Goal: Task Accomplishment & Management: Complete application form

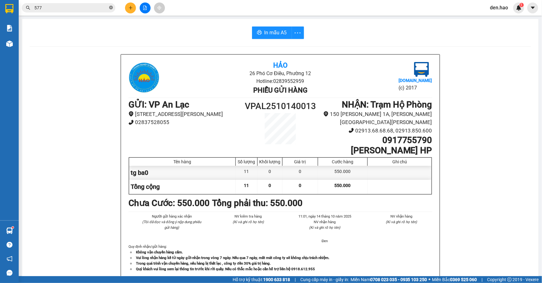
click at [110, 9] on icon "close-circle" at bounding box center [111, 8] width 4 height 4
click at [83, 8] on input "text" at bounding box center [71, 7] width 74 height 7
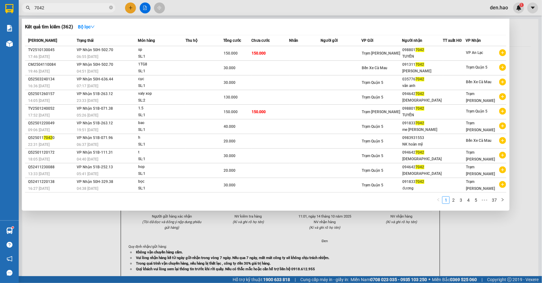
type input "7042"
click at [444, 59] on td at bounding box center [455, 53] width 22 height 15
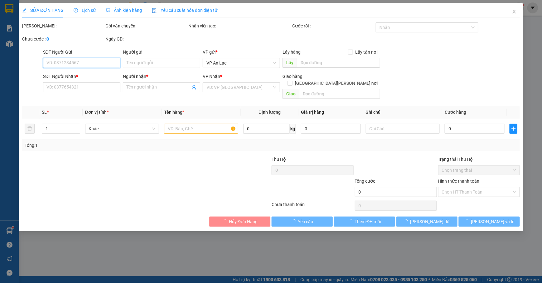
type input "0988017042"
type input "TUYỀN"
type input "150.000"
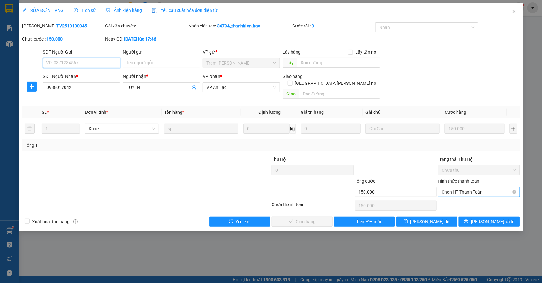
click at [487, 190] on span "Chọn HT Thanh Toán" at bounding box center [479, 192] width 75 height 9
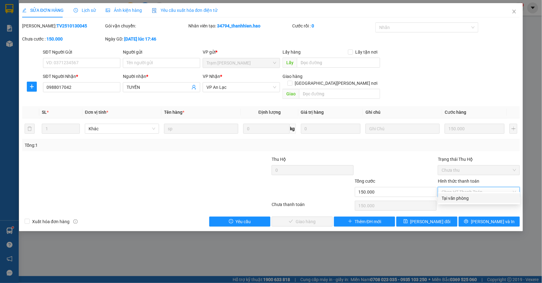
click at [479, 197] on div "Tại văn phòng" at bounding box center [479, 198] width 75 height 7
type input "0"
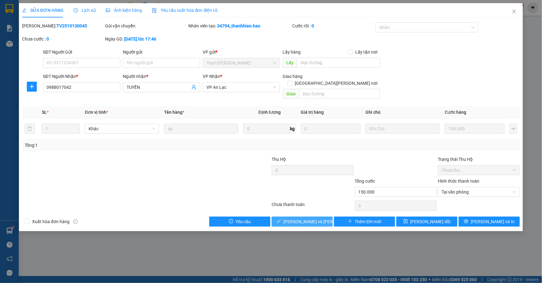
click at [317, 219] on span "[PERSON_NAME] và [PERSON_NAME] hàng" at bounding box center [326, 221] width 84 height 7
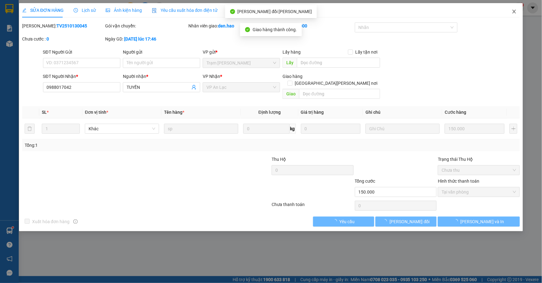
click at [516, 14] on icon "close" at bounding box center [514, 11] width 5 height 5
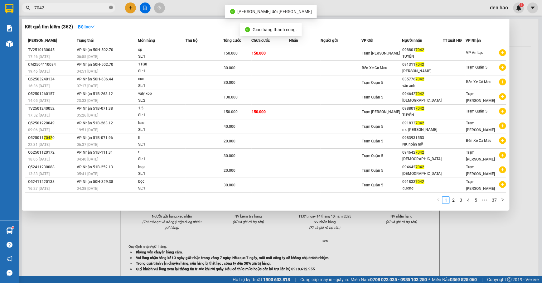
click at [109, 8] on icon "close-circle" at bounding box center [111, 8] width 4 height 4
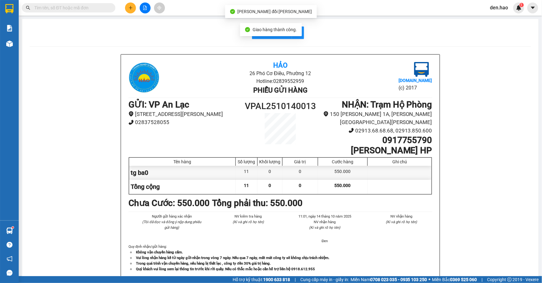
click at [102, 7] on input "text" at bounding box center [71, 7] width 74 height 7
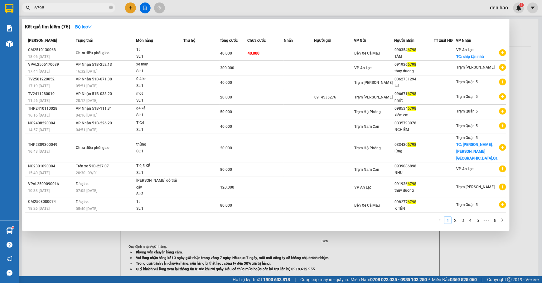
type input "6798"
click at [311, 45] on th "Nhãn" at bounding box center [299, 40] width 30 height 11
click at [456, 46] on th "TT xuất HĐ" at bounding box center [445, 40] width 22 height 11
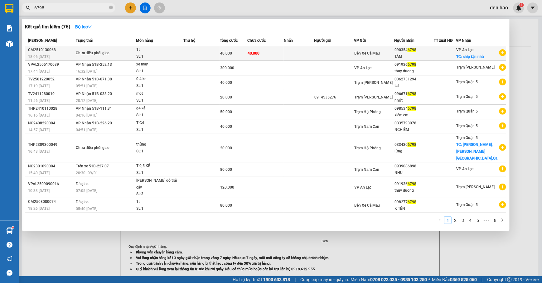
click at [456, 55] on div at bounding box center [445, 53] width 21 height 7
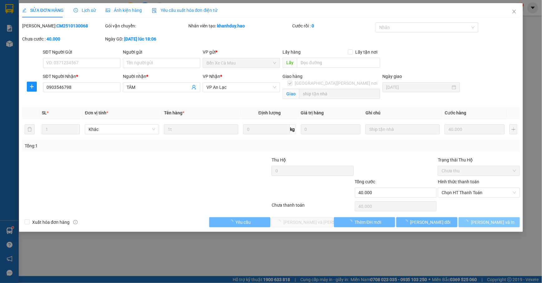
type input "0903546798"
type input "TÂM"
checkbox input "true"
type input "ship tận nhà"
type input "40.000"
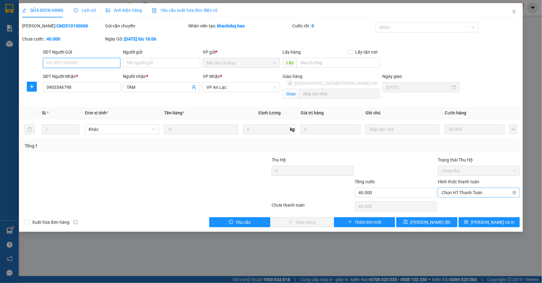
click at [482, 193] on span "Chọn HT Thanh Toán" at bounding box center [479, 192] width 75 height 9
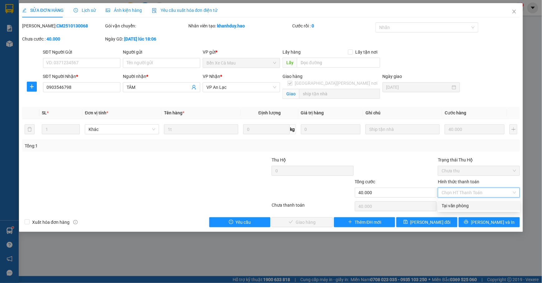
drag, startPoint x: 471, startPoint y: 208, endPoint x: 446, endPoint y: 207, distance: 25.3
click at [471, 208] on div "Tại văn phòng" at bounding box center [479, 206] width 75 height 7
type input "0"
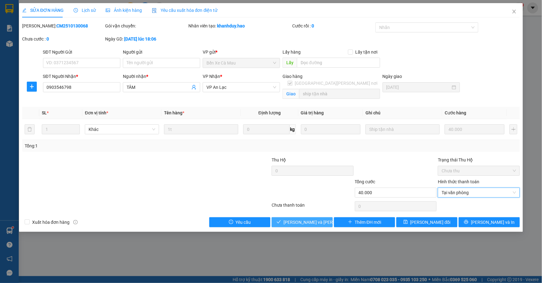
click at [295, 222] on span "[PERSON_NAME] và [PERSON_NAME] hàng" at bounding box center [326, 222] width 84 height 7
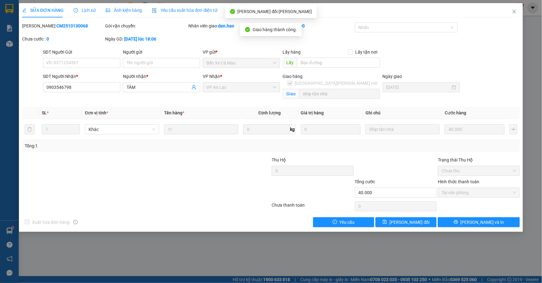
click at [208, 159] on div at bounding box center [229, 168] width 83 height 22
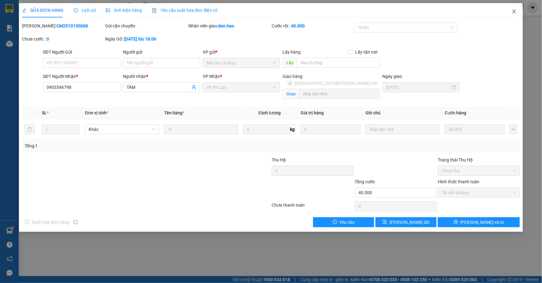
click at [511, 11] on span "Close" at bounding box center [514, 11] width 17 height 17
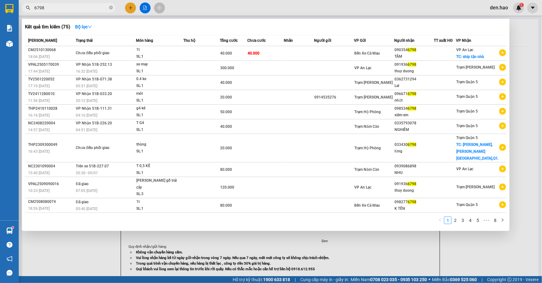
click at [109, 8] on span "6798" at bounding box center [69, 7] width 94 height 9
click at [110, 7] on icon "close-circle" at bounding box center [111, 8] width 4 height 4
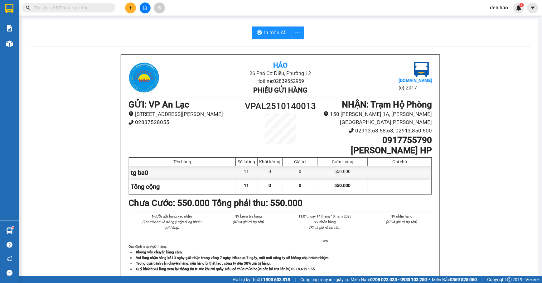
click at [100, 9] on input "text" at bounding box center [71, 7] width 74 height 7
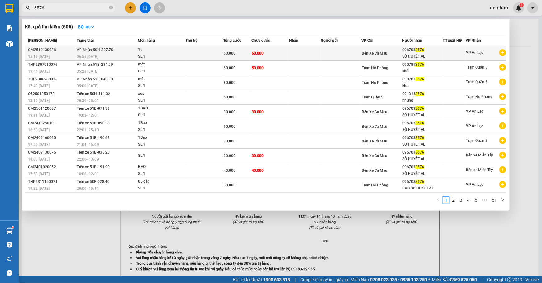
type input "3576"
click at [442, 55] on div "SÒ HUYẾT AL" at bounding box center [423, 56] width 40 height 7
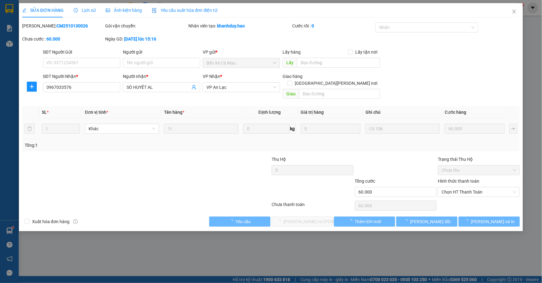
type input "0967033576"
type input "SÒ HUYẾT AL"
type input "60.000"
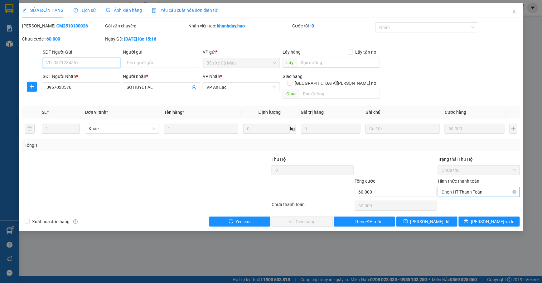
click at [504, 190] on span "Chọn HT Thanh Toán" at bounding box center [479, 192] width 75 height 9
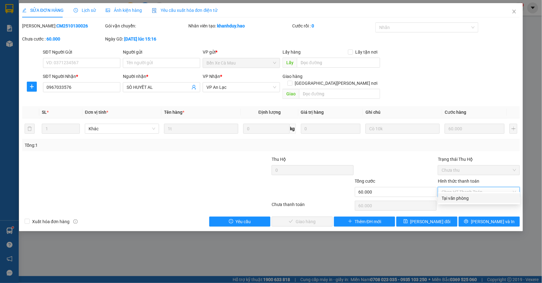
click at [477, 197] on div "Tại văn phòng" at bounding box center [479, 198] width 75 height 7
type input "0"
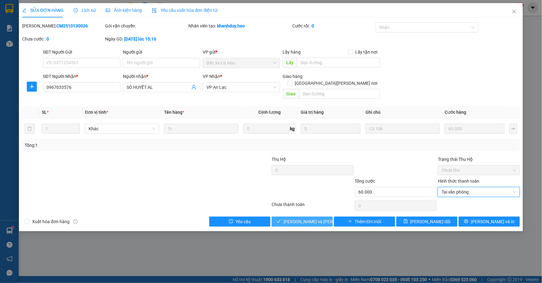
click at [314, 220] on button "[PERSON_NAME] và [PERSON_NAME] hàng" at bounding box center [302, 222] width 61 height 10
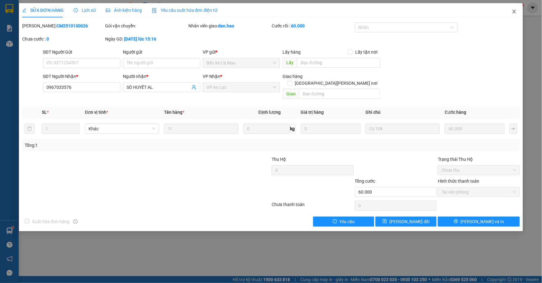
click at [510, 12] on span "Close" at bounding box center [514, 11] width 17 height 17
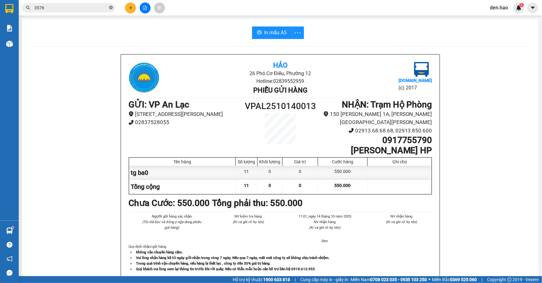
click at [111, 10] on span at bounding box center [111, 8] width 4 height 6
click at [96, 9] on input "text" at bounding box center [71, 7] width 74 height 7
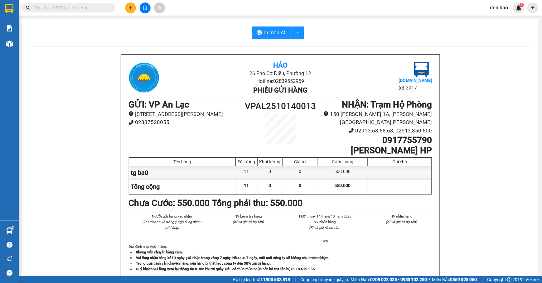
click at [96, 9] on input "text" at bounding box center [71, 7] width 74 height 7
click at [95, 10] on input "text" at bounding box center [71, 7] width 74 height 7
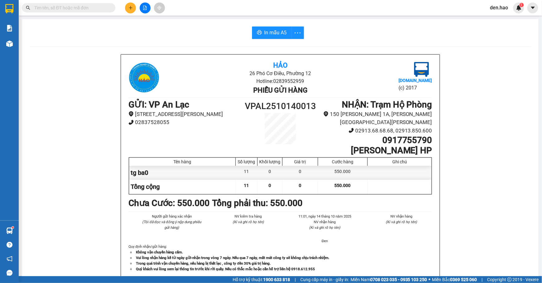
click at [95, 10] on input "text" at bounding box center [71, 7] width 74 height 7
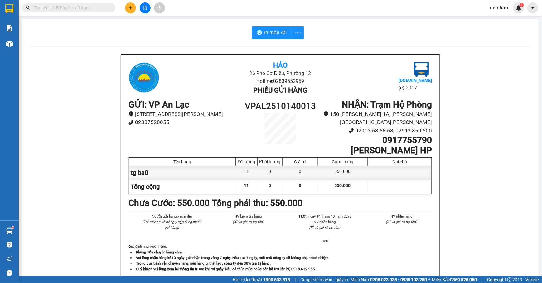
click at [95, 10] on input "text" at bounding box center [71, 7] width 74 height 7
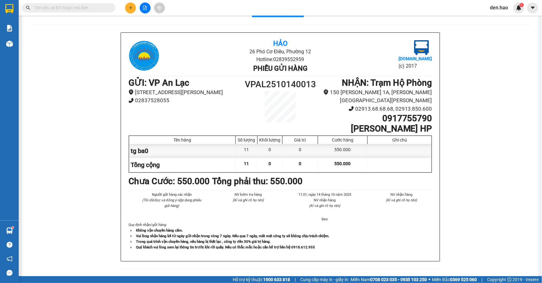
scroll to position [42, 0]
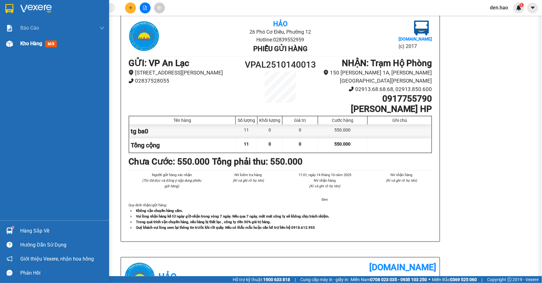
click at [47, 43] on span "mới" at bounding box center [51, 44] width 12 height 7
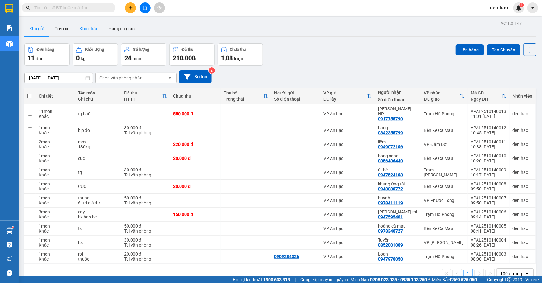
click at [81, 28] on button "Kho nhận" at bounding box center [89, 28] width 29 height 15
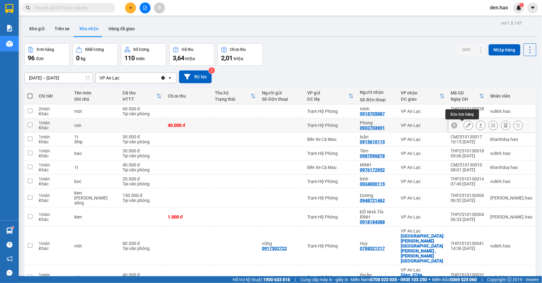
click at [466, 126] on button at bounding box center [468, 125] width 9 height 11
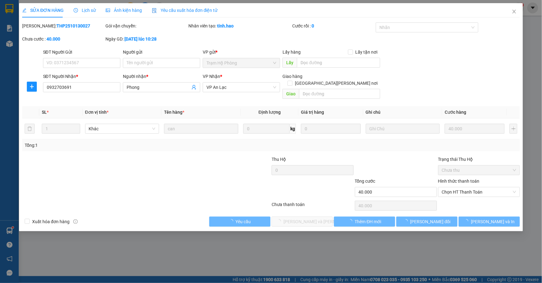
type input "0932703691"
type input "Phong"
type input "40.000"
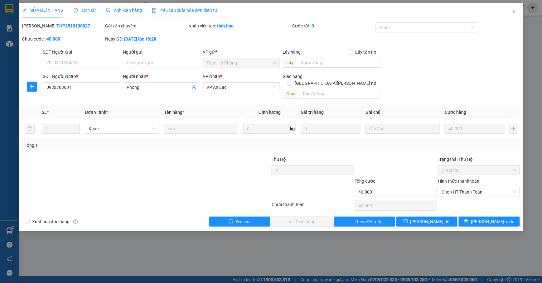
click at [121, 12] on span "Ảnh kiện hàng" at bounding box center [124, 10] width 36 height 5
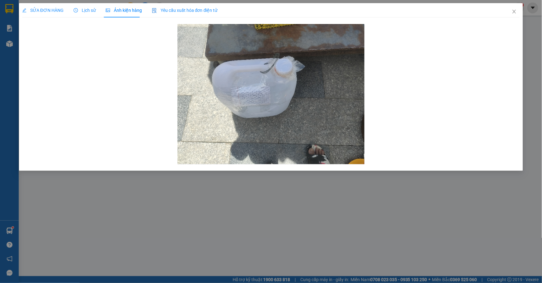
click at [72, 10] on div "SỬA ĐƠN HÀNG Lịch sử Ảnh kiện hàng Yêu cầu xuất hóa đơn điện tử" at bounding box center [120, 10] width 196 height 14
click at [519, 15] on span "Close" at bounding box center [514, 11] width 17 height 17
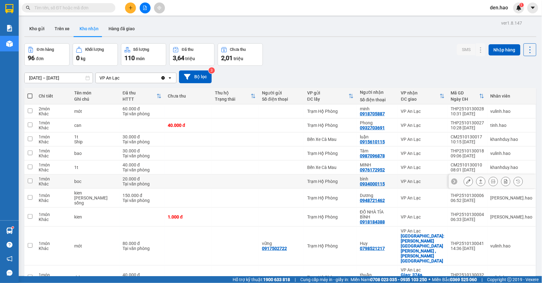
scroll to position [29, 0]
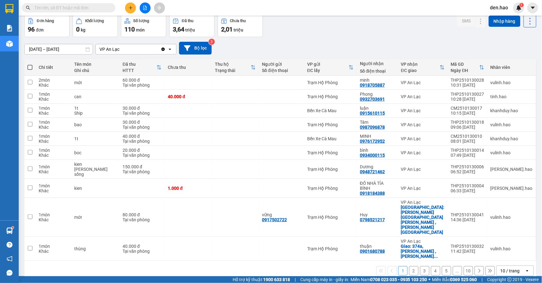
click at [508, 268] on div "10 / trang" at bounding box center [510, 271] width 19 height 6
click at [502, 225] on span "100 / trang" at bounding box center [507, 224] width 22 height 6
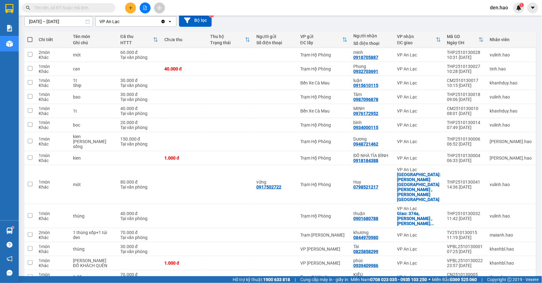
scroll to position [154, 0]
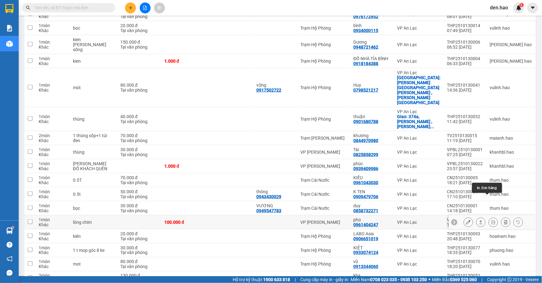
click at [492, 220] on icon at bounding box center [494, 222] width 4 height 4
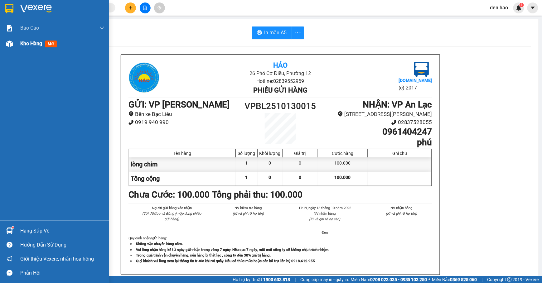
click at [18, 43] on div "Kho hàng mới" at bounding box center [54, 44] width 109 height 16
click at [54, 42] on span "mới" at bounding box center [51, 44] width 12 height 7
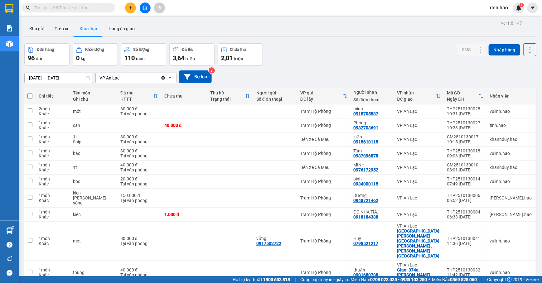
scroll to position [125, 0]
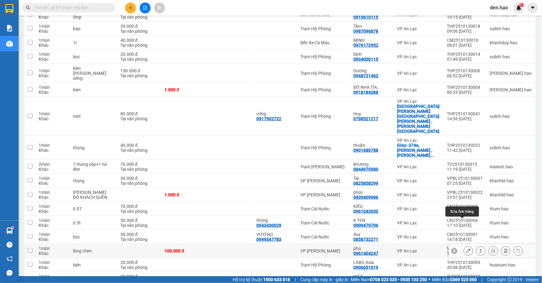
click at [467, 249] on icon at bounding box center [469, 251] width 4 height 4
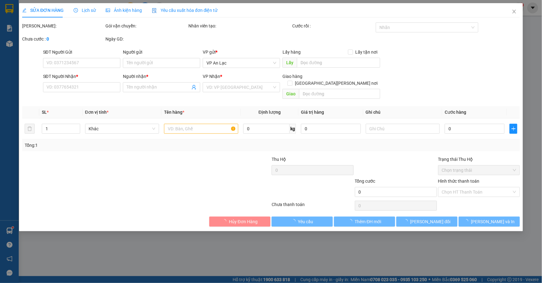
type input "0961404247"
type input "phú"
type input "100.000"
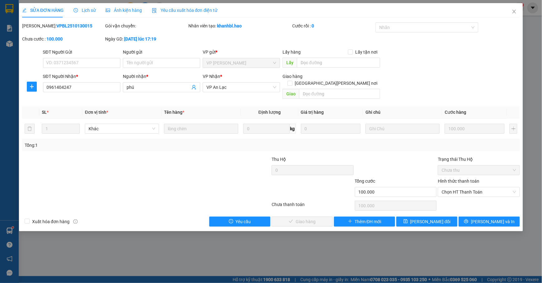
click at [138, 10] on span "Ảnh kiện hàng" at bounding box center [124, 10] width 36 height 5
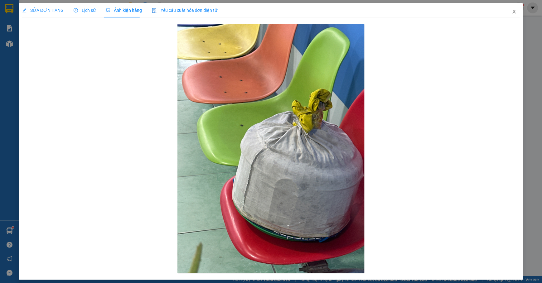
click at [512, 13] on icon "close" at bounding box center [514, 11] width 5 height 5
click at [507, 12] on div "den.hao 1" at bounding box center [505, 7] width 39 height 11
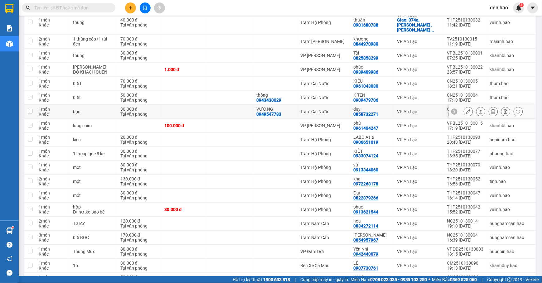
scroll to position [291, 0]
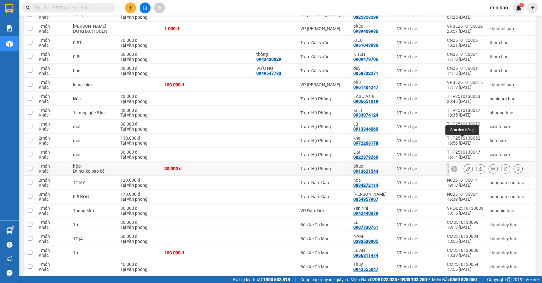
click at [467, 167] on icon at bounding box center [469, 169] width 4 height 4
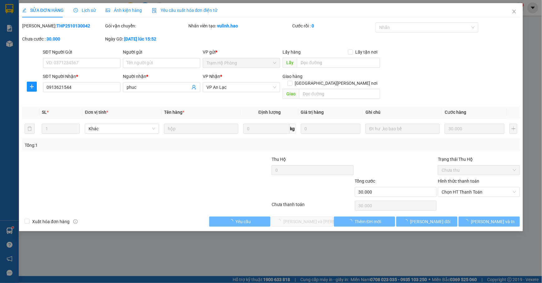
type input "0913621544"
type input "phuc"
type input "30.000"
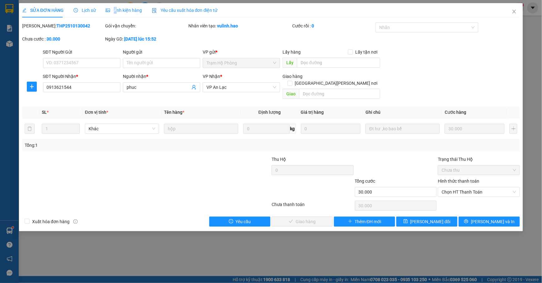
click at [115, 8] on span "Ảnh kiện hàng" at bounding box center [124, 10] width 36 height 5
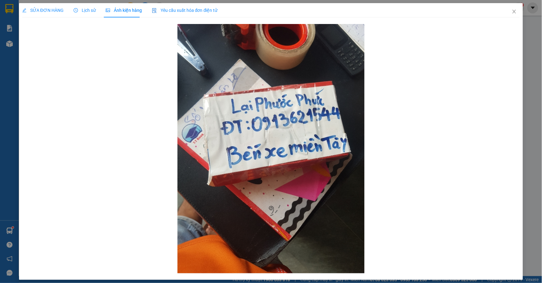
click at [46, 13] on div "SỬA ĐƠN HÀNG" at bounding box center [43, 10] width 42 height 7
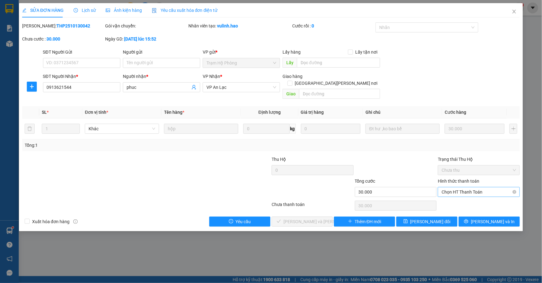
click at [446, 187] on div "Chọn HT Thanh Toán" at bounding box center [479, 192] width 82 height 10
click at [451, 196] on div "Tại văn phòng" at bounding box center [479, 198] width 75 height 7
type input "0"
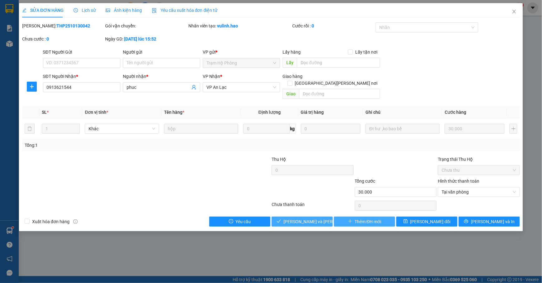
drag, startPoint x: 317, startPoint y: 214, endPoint x: 366, endPoint y: 213, distance: 49.3
click at [318, 218] on span "[PERSON_NAME] và [PERSON_NAME] hàng" at bounding box center [326, 221] width 84 height 7
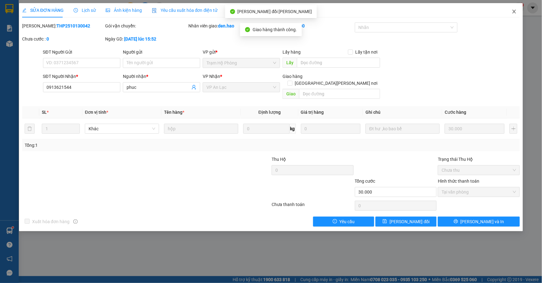
drag, startPoint x: 514, startPoint y: 9, endPoint x: 513, endPoint y: 12, distance: 3.2
click at [514, 9] on span "Close" at bounding box center [514, 11] width 17 height 17
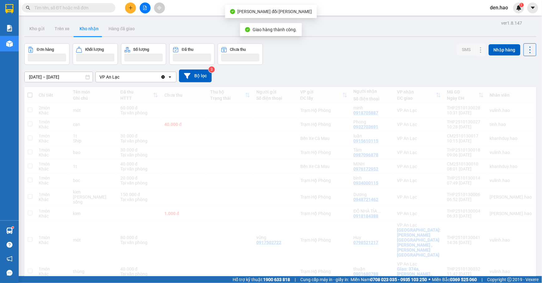
drag, startPoint x: 513, startPoint y: 12, endPoint x: 296, endPoint y: 166, distance: 266.1
click at [512, 12] on div "den.hao 1" at bounding box center [505, 7] width 39 height 11
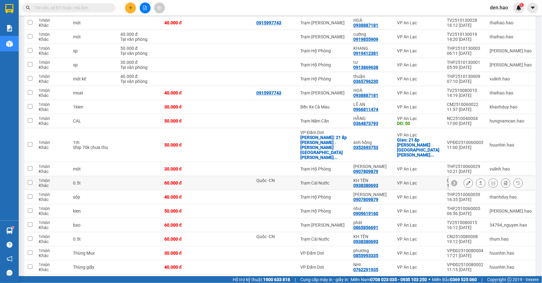
scroll to position [501, 0]
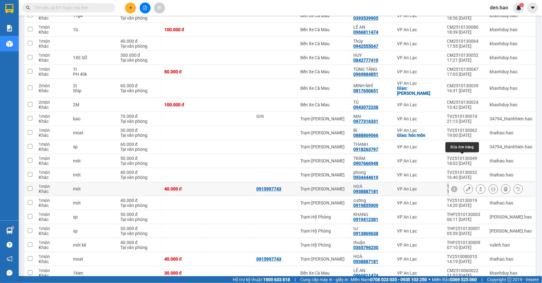
click at [466, 184] on button at bounding box center [468, 189] width 9 height 11
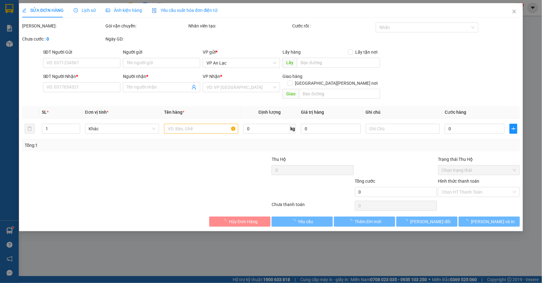
type input "0915997743"
type input "0938887181"
type input "HOÀ"
type input "40.000"
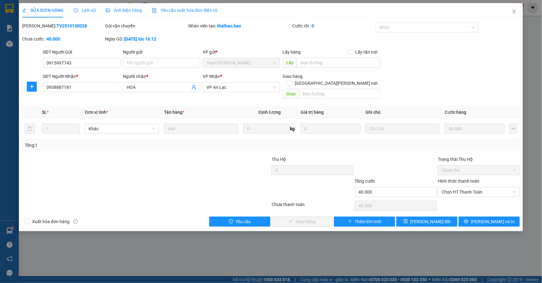
click at [470, 191] on div "Hình thức thanh toán Chọn HT Thanh Toán" at bounding box center [479, 189] width 82 height 22
drag, startPoint x: 471, startPoint y: 186, endPoint x: 471, endPoint y: 190, distance: 4.4
click at [471, 188] on span "Chọn HT Thanh Toán" at bounding box center [479, 192] width 75 height 9
click at [466, 196] on div "Tại văn phòng" at bounding box center [479, 198] width 75 height 7
type input "0"
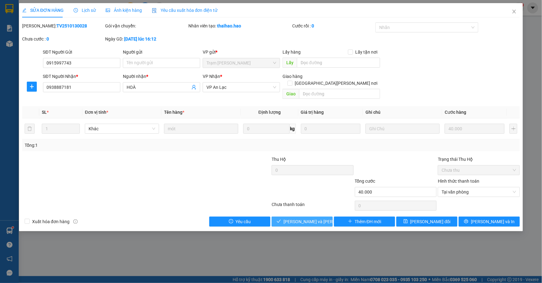
click at [323, 217] on button "[PERSON_NAME] và [PERSON_NAME] hàng" at bounding box center [302, 222] width 61 height 10
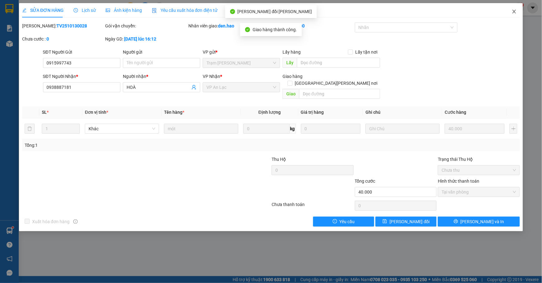
click at [517, 13] on icon "close" at bounding box center [514, 11] width 5 height 5
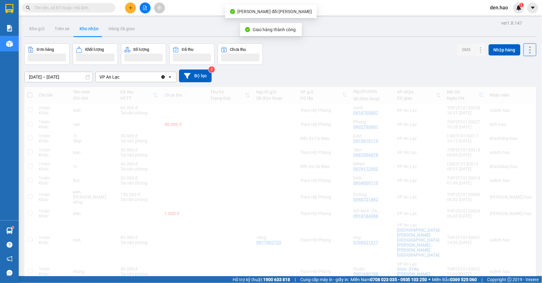
click at [515, 12] on div "den.hao 1" at bounding box center [505, 7] width 39 height 11
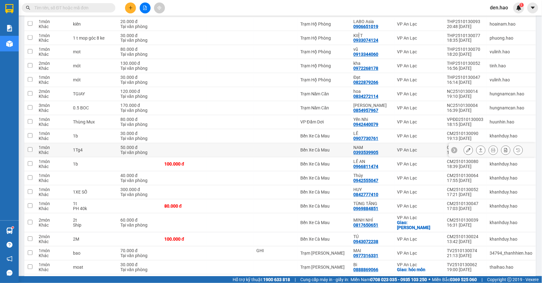
scroll to position [375, 0]
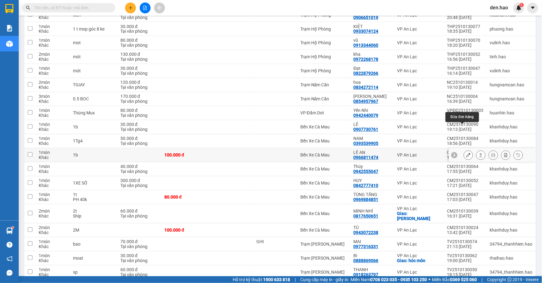
click at [467, 153] on icon at bounding box center [469, 155] width 4 height 4
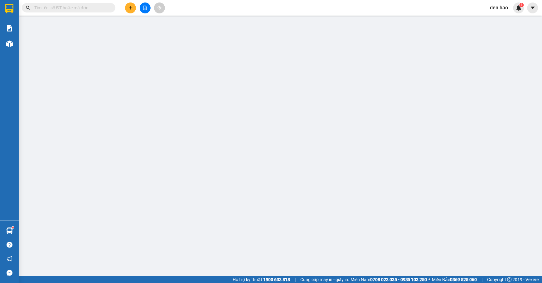
type input "0966811474"
type input "LÊ AN"
type input "100.000"
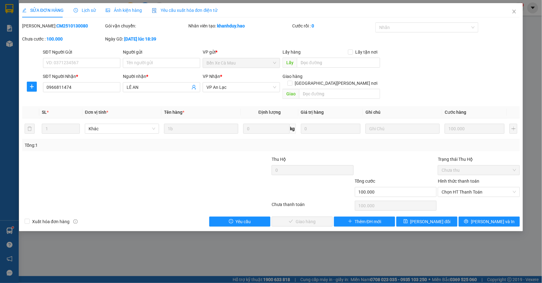
click at [115, 10] on span "Ảnh kiện hàng" at bounding box center [124, 10] width 36 height 5
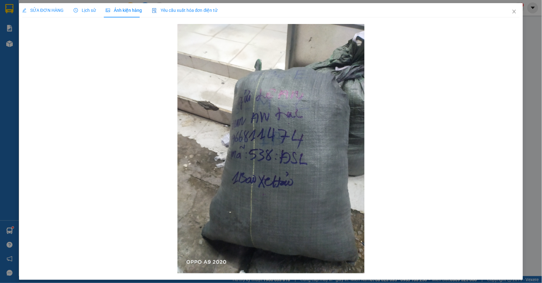
click at [63, 13] on div "SỬA ĐƠN HÀNG Lịch sử Ảnh kiện hàng Yêu cầu xuất hóa đơn điện tử" at bounding box center [120, 10] width 196 height 14
click at [43, 5] on div "SỬA ĐƠN HÀNG" at bounding box center [43, 10] width 42 height 14
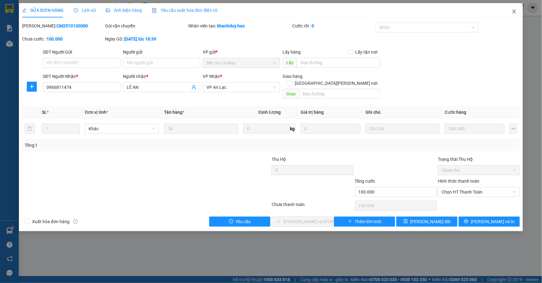
click at [513, 13] on icon "close" at bounding box center [514, 11] width 5 height 5
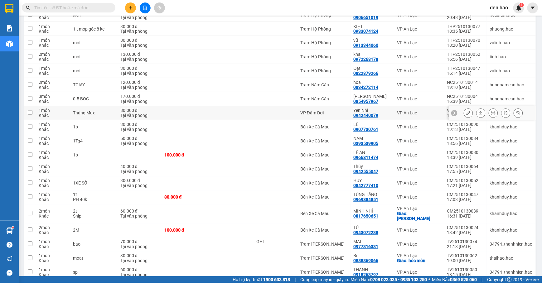
scroll to position [417, 0]
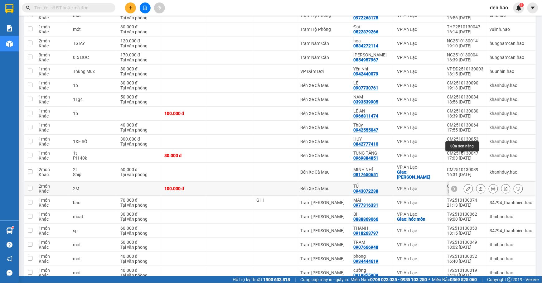
click at [467, 184] on div at bounding box center [468, 188] width 9 height 9
click at [467, 187] on icon at bounding box center [469, 189] width 4 height 4
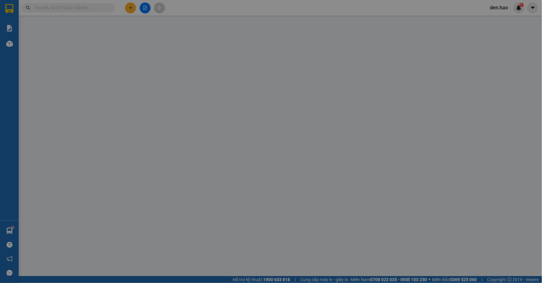
type input "0943072238"
type input "TÚ"
type input "100.000"
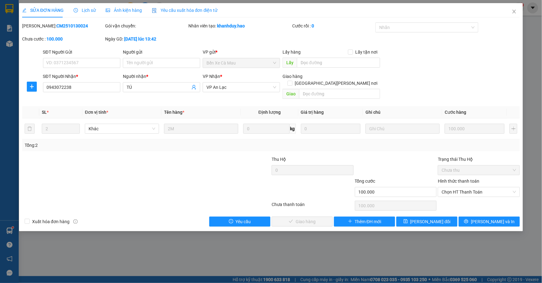
click at [130, 16] on div "Ảnh kiện hàng" at bounding box center [124, 10] width 36 height 14
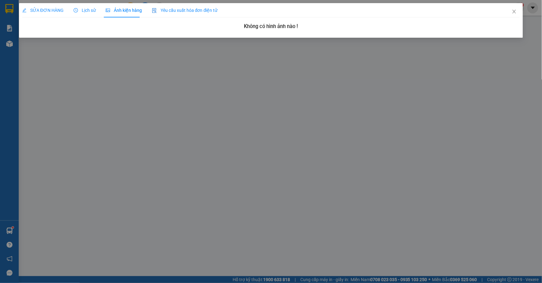
click at [50, 5] on div "SỬA ĐƠN HÀNG" at bounding box center [43, 10] width 42 height 14
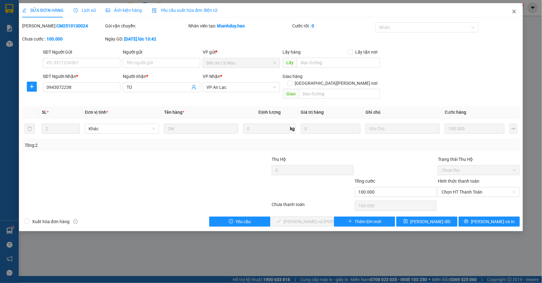
drag, startPoint x: 518, startPoint y: 5, endPoint x: 516, endPoint y: 0, distance: 5.5
click at [518, 6] on span "Close" at bounding box center [514, 11] width 17 height 17
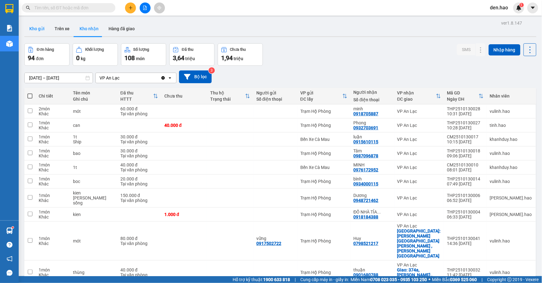
click at [29, 24] on button "Kho gửi" at bounding box center [36, 28] width 25 height 15
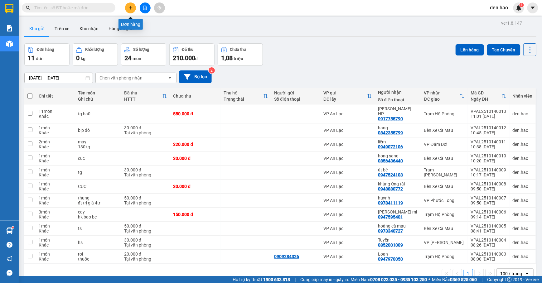
click at [132, 11] on button at bounding box center [130, 7] width 11 height 11
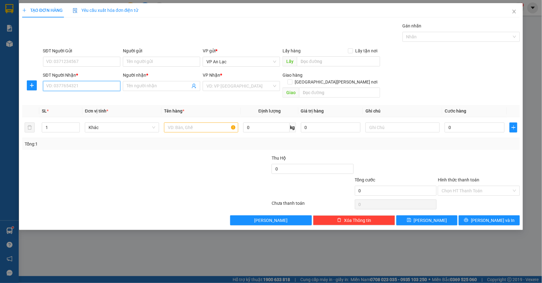
click at [82, 84] on input "SĐT Người Nhận *" at bounding box center [81, 86] width 77 height 10
drag, startPoint x: 82, startPoint y: 84, endPoint x: 83, endPoint y: 88, distance: 4.2
click at [111, 87] on input "SĐT Người Nhận *" at bounding box center [81, 86] width 77 height 10
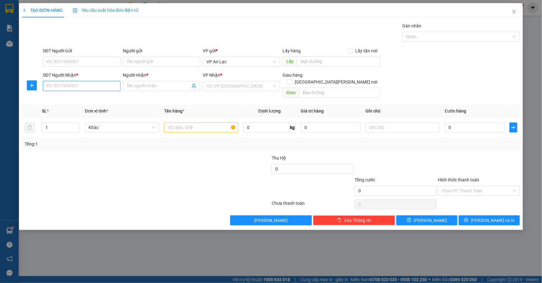
click at [111, 87] on input "SĐT Người Nhận *" at bounding box center [81, 86] width 77 height 10
drag, startPoint x: 89, startPoint y: 102, endPoint x: 114, endPoint y: 114, distance: 27.4
click at [89, 103] on div "0942528535 - đat" at bounding box center [81, 99] width 77 height 10
type input "0942528535"
type input "đat"
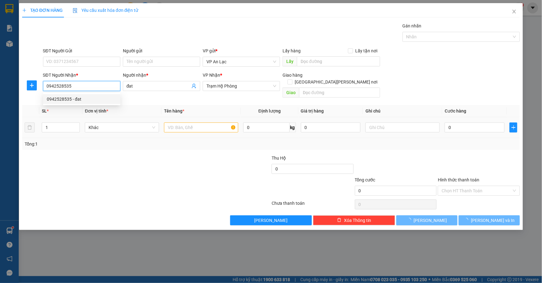
type input "300.000"
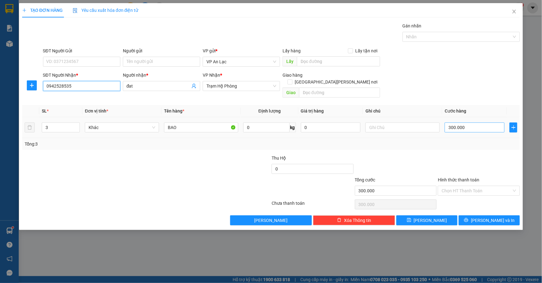
type input "0942528535"
click at [489, 123] on input "300.000" at bounding box center [475, 128] width 60 height 10
type input "0"
type input "00"
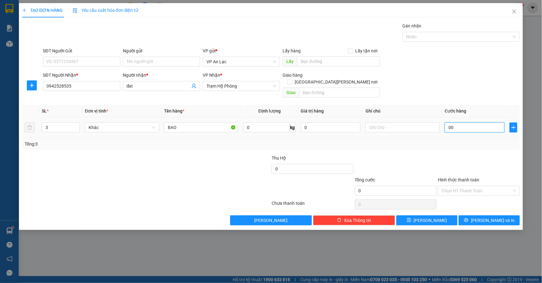
type input "1"
type input "001"
type input "10"
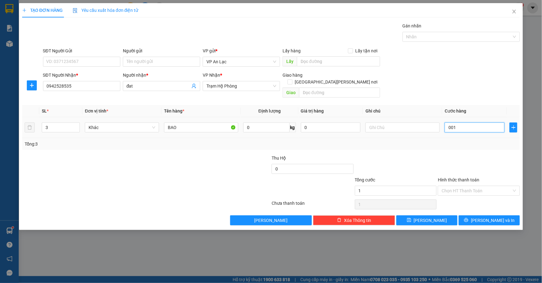
type input "0.010"
type input "100"
type input "00.100"
type input "100.000"
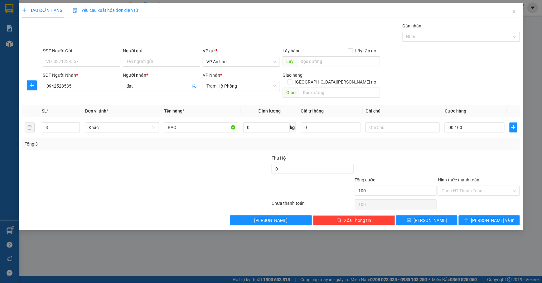
type input "100.000"
click at [450, 44] on div "Transit Pickup Surcharge Ids Transit Deliver Surcharge Ids Transit Deliver Surc…" at bounding box center [271, 123] width 498 height 203
type input "0"
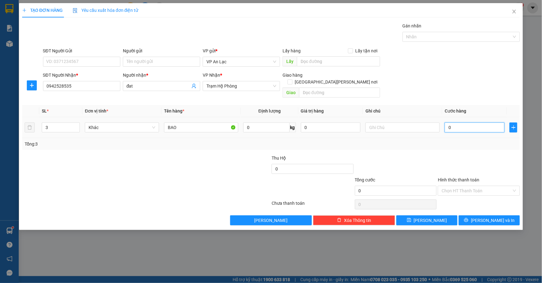
type input "0"
type input "1"
type input "01"
type input "10"
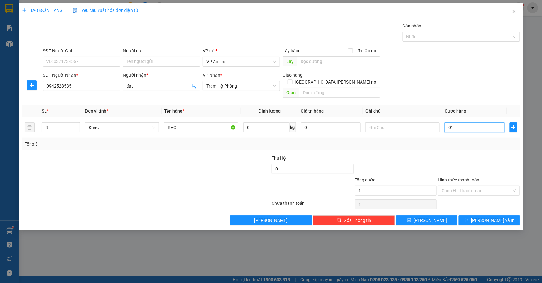
type input "10"
type input "010"
type input "100"
type input "0.100"
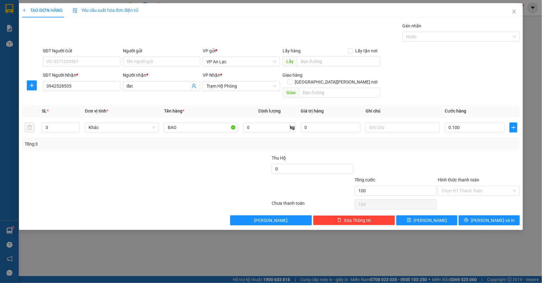
type input "100.000"
click at [477, 69] on div "SĐT Người Gửi VD: 0371234567 Người gửi Tên người gửi VP gửi * VP An Lạc Lấy hàn…" at bounding box center [282, 58] width 480 height 22
click at [76, 128] on span "down" at bounding box center [77, 130] width 4 height 4
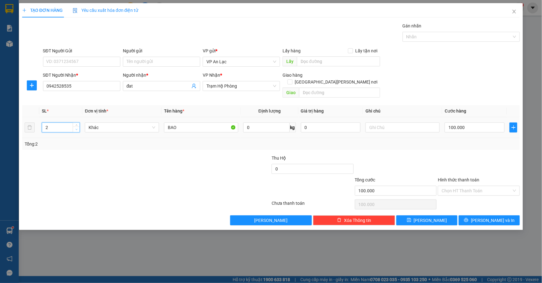
type input "1"
click at [76, 128] on span "down" at bounding box center [77, 130] width 4 height 4
click at [468, 216] on button "[PERSON_NAME] và In" at bounding box center [489, 221] width 61 height 10
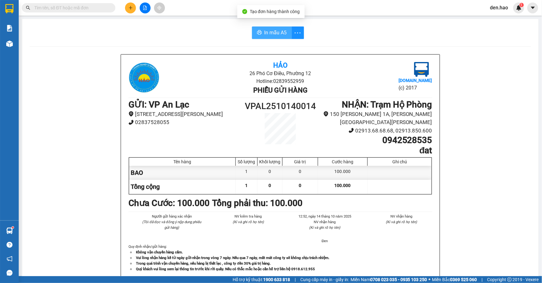
click at [276, 31] on span "In mẫu A5" at bounding box center [276, 33] width 22 height 8
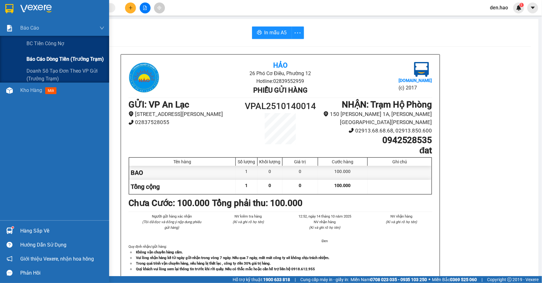
drag, startPoint x: 41, startPoint y: 59, endPoint x: 44, endPoint y: 56, distance: 3.3
click at [44, 59] on span "Báo cáo dòng tiền (trưởng trạm)" at bounding box center [65, 59] width 77 height 8
